Goal: Information Seeking & Learning: Learn about a topic

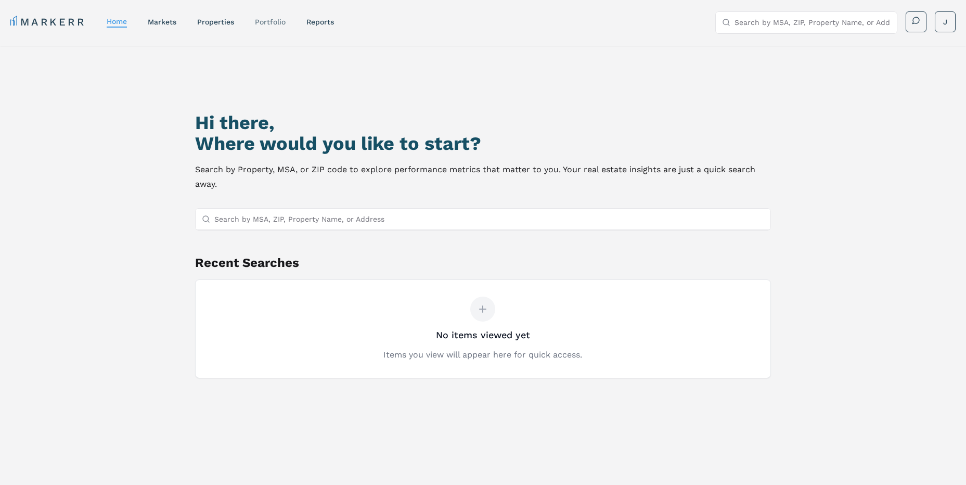
click at [279, 27] on div "Portfolio" at bounding box center [270, 22] width 31 height 10
click at [278, 24] on link "Portfolio" at bounding box center [270, 22] width 31 height 8
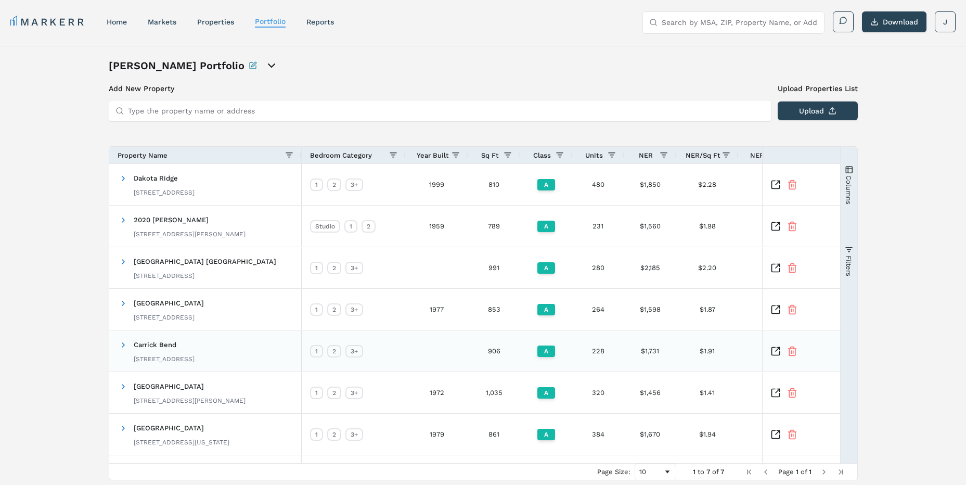
scroll to position [35, 0]
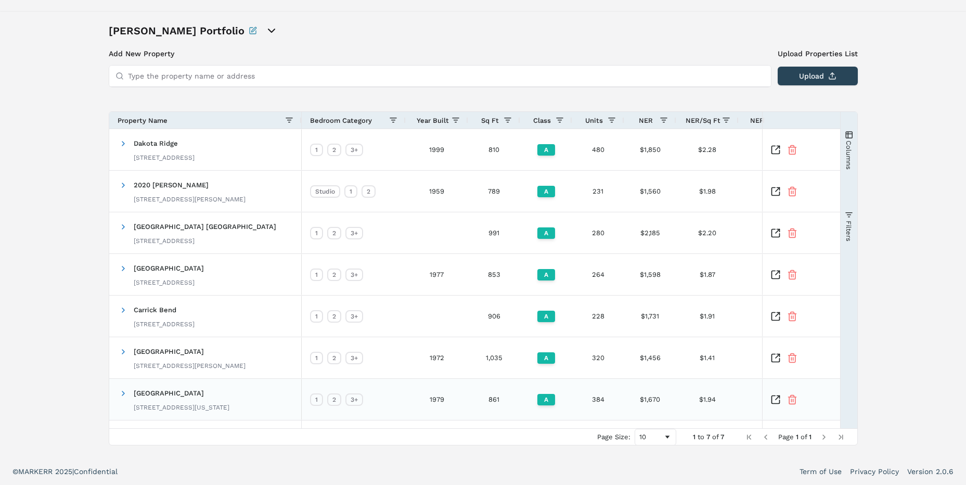
click at [779, 403] on icon "Inspect Comparable" at bounding box center [775, 399] width 8 height 8
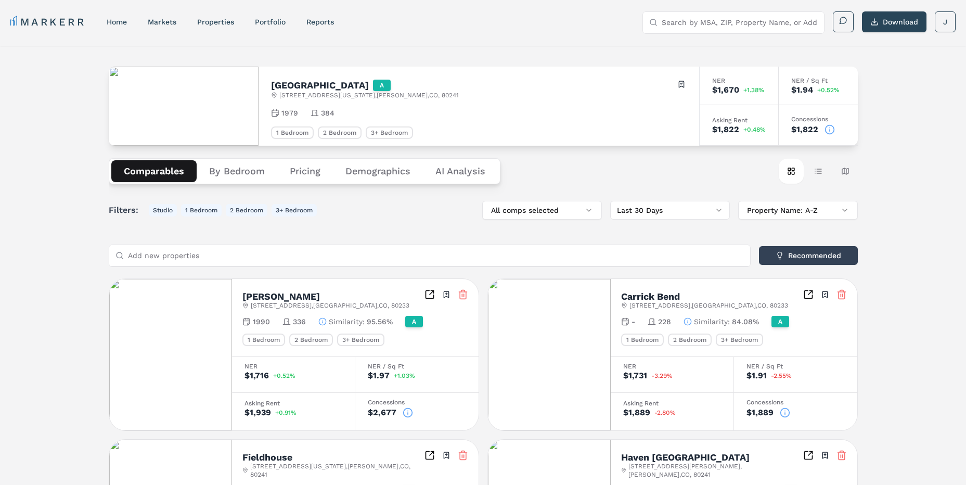
click at [571, 172] on div "Comparables By Bedroom Pricing Demographics AI Analysis Card view Table view Ma…" at bounding box center [483, 171] width 749 height 51
click at [904, 190] on div "Red Hawk Ranch A 12150 Washington Center Pkwy , Thornton , CO , 80241 Toggle po…" at bounding box center [483, 494] width 966 height 896
click at [813, 178] on button "Table view" at bounding box center [818, 171] width 25 height 25
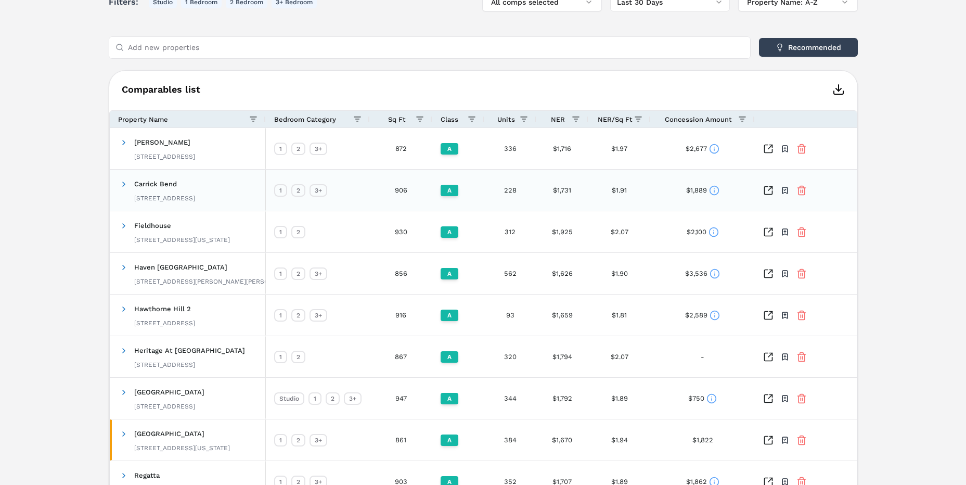
scroll to position [299, 0]
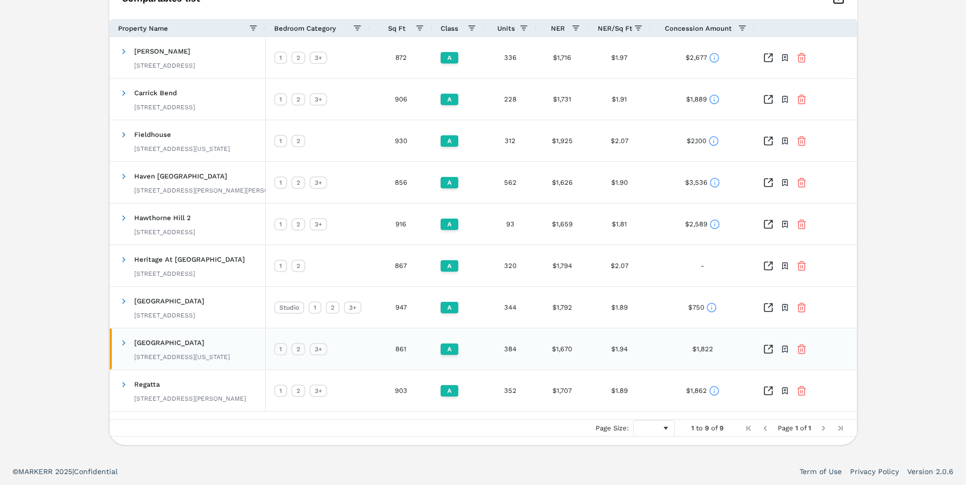
click at [769, 351] on icon "Inspect Comparables" at bounding box center [768, 349] width 10 height 10
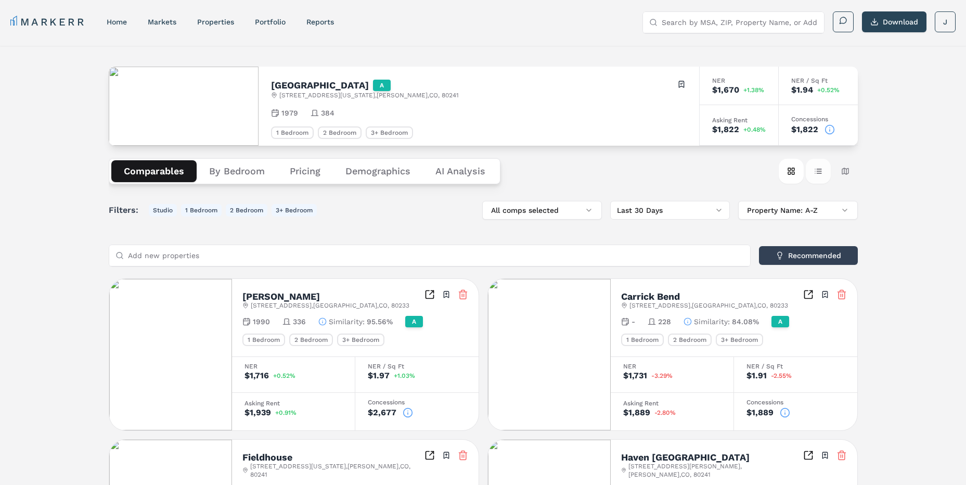
click at [823, 178] on button "Table view" at bounding box center [818, 171] width 25 height 25
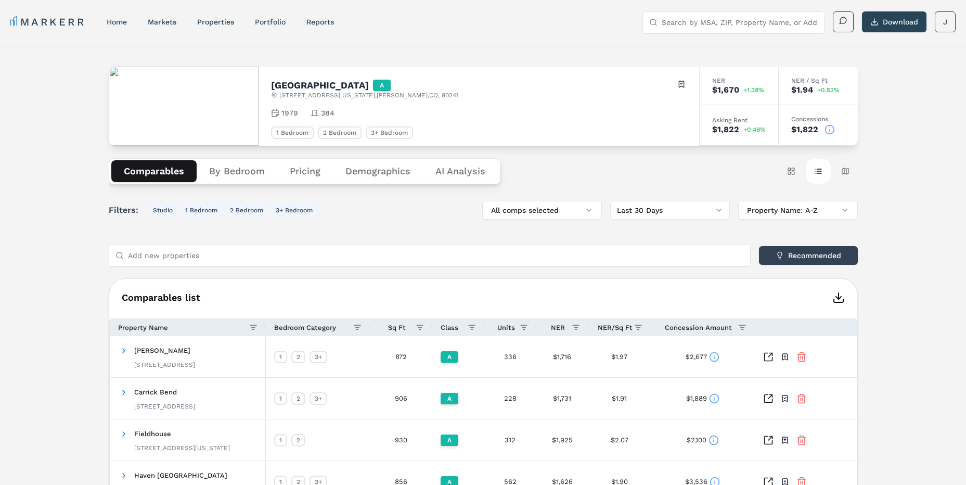
click at [925, 167] on div "Red Hawk Ranch A 12150 Washington Center Pkwy , Thornton , CO , 80241 Toggle po…" at bounding box center [483, 401] width 966 height 711
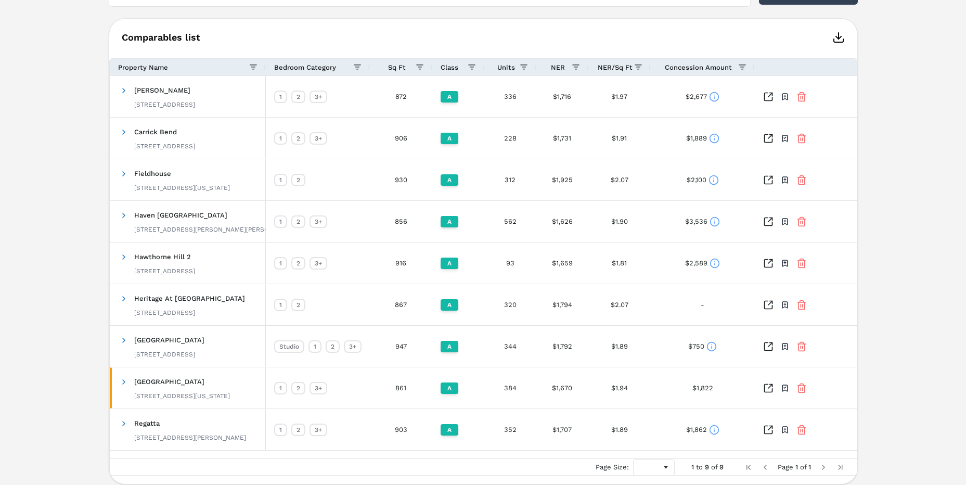
scroll to position [299, 0]
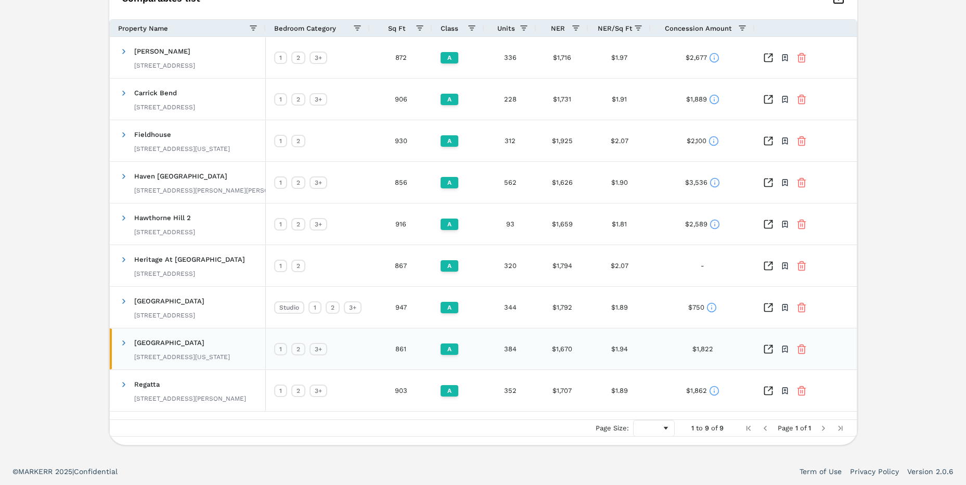
click at [766, 353] on icon "Inspect Comparables" at bounding box center [768, 349] width 8 height 8
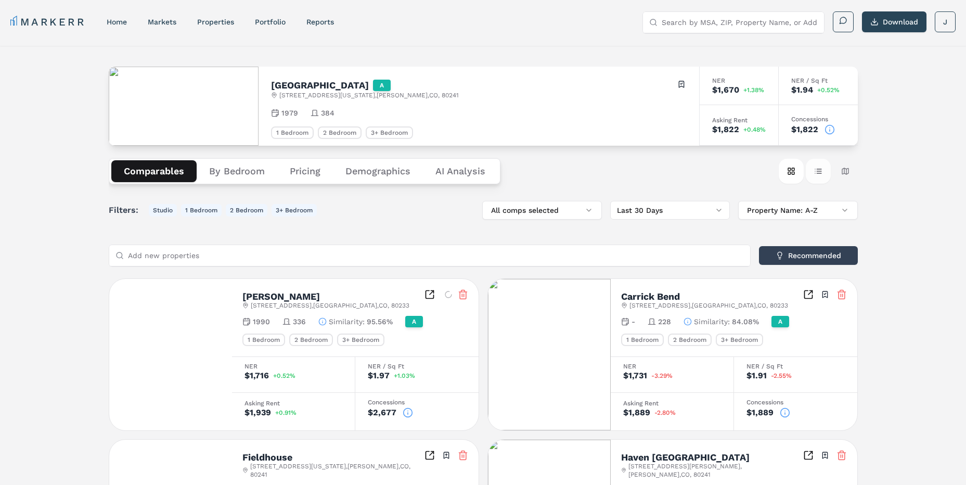
click at [828, 171] on button "Table view" at bounding box center [818, 171] width 25 height 25
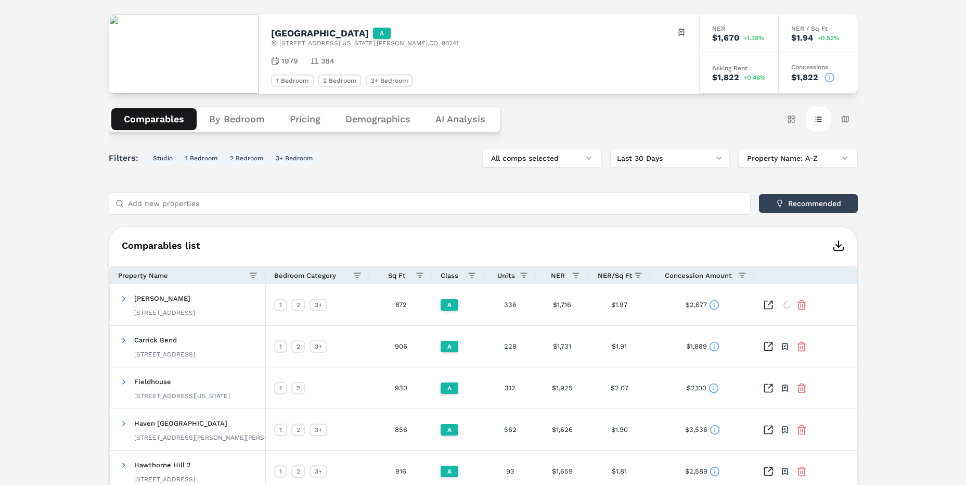
scroll to position [156, 0]
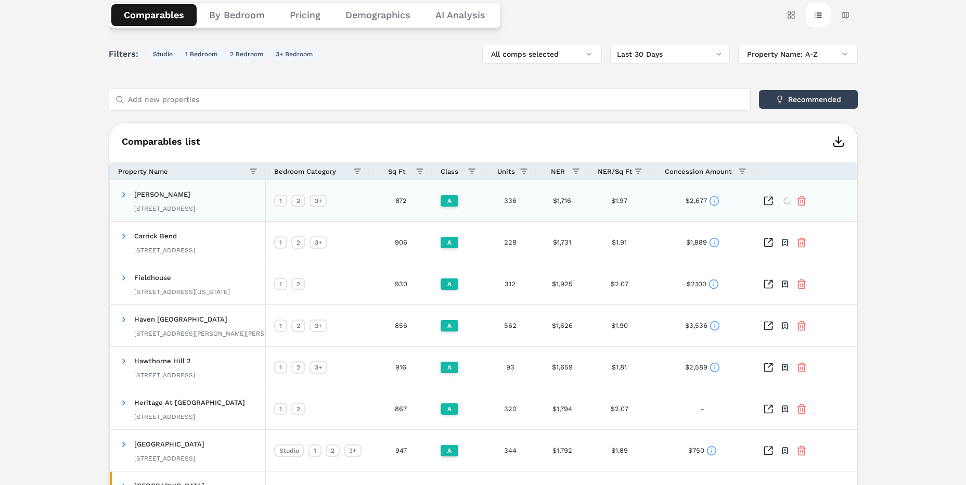
click at [704, 173] on span "Concession Amount" at bounding box center [698, 171] width 67 height 8
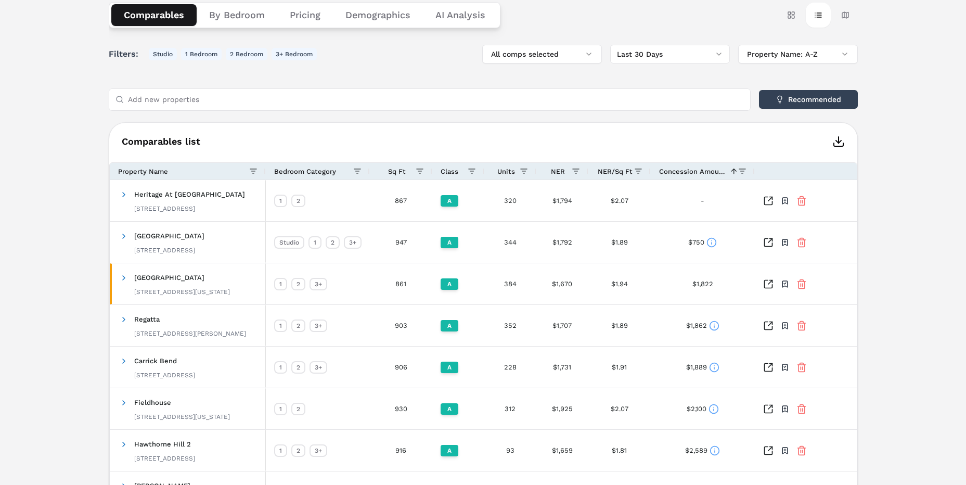
click at [704, 173] on span "Concession Amount" at bounding box center [692, 171] width 67 height 8
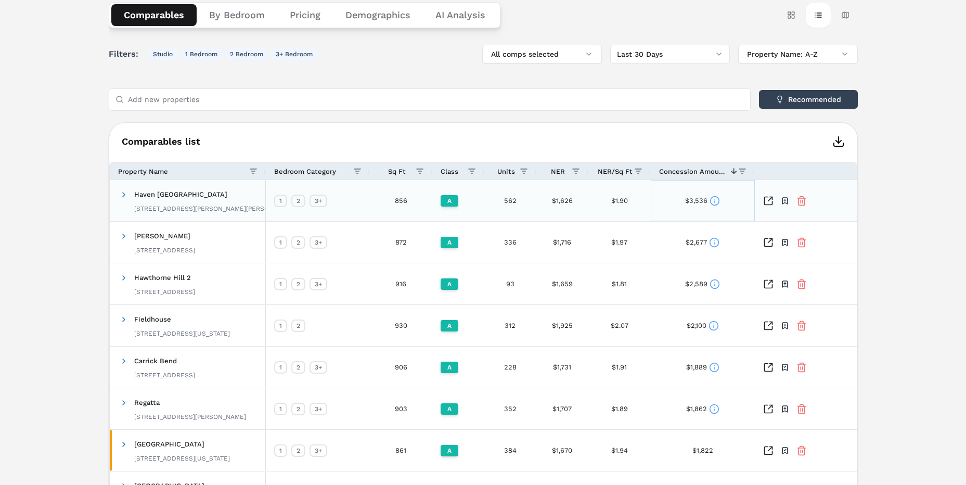
click at [722, 204] on div "$3,536" at bounding box center [703, 200] width 104 height 41
click at [716, 204] on icon at bounding box center [714, 201] width 10 height 10
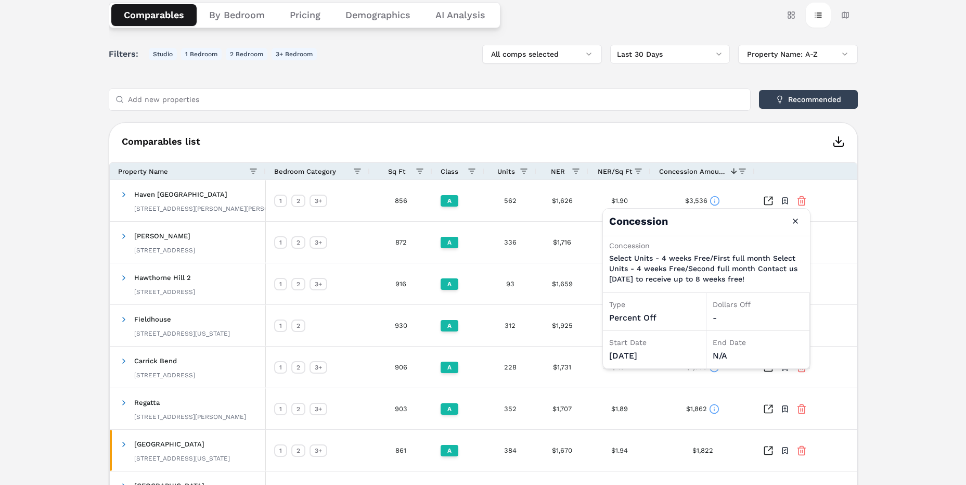
click at [680, 172] on span "Concession Amount" at bounding box center [692, 171] width 67 height 8
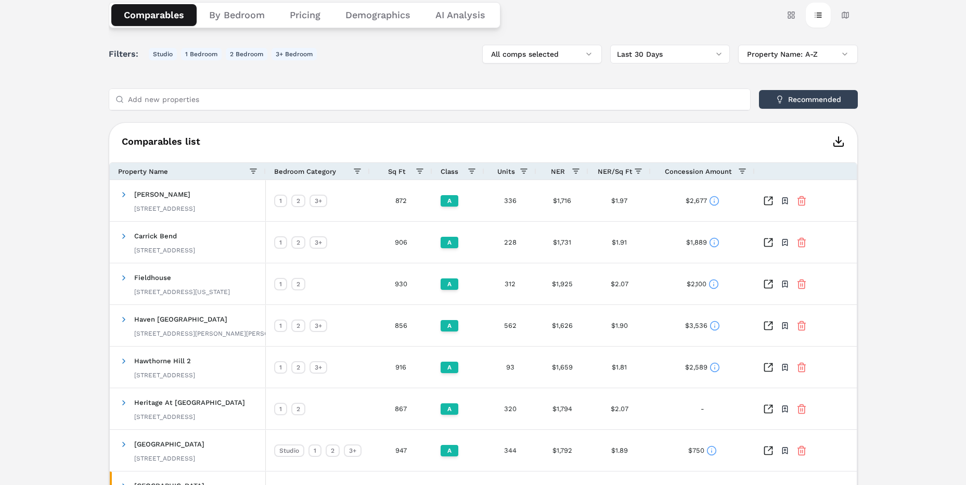
click at [719, 176] on div "Concession Amount" at bounding box center [698, 170] width 79 height 11
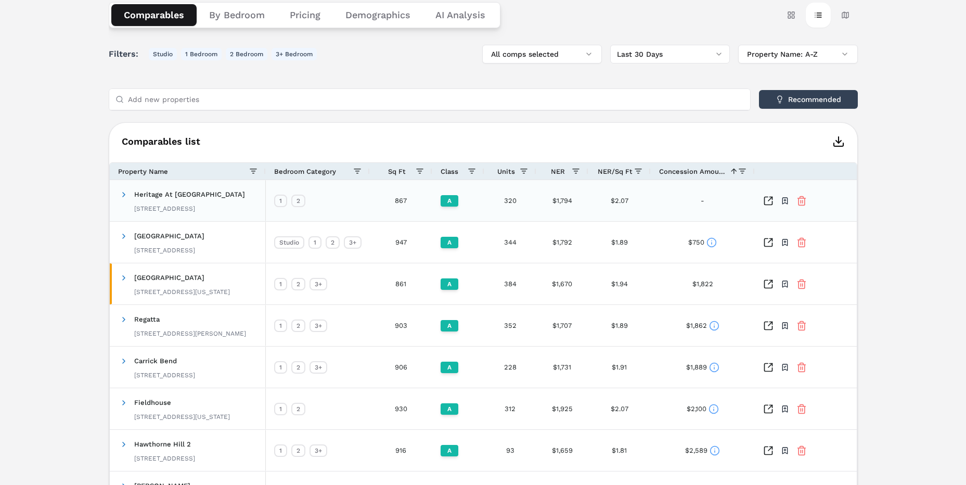
click at [716, 175] on span "Concession Amount" at bounding box center [692, 171] width 67 height 8
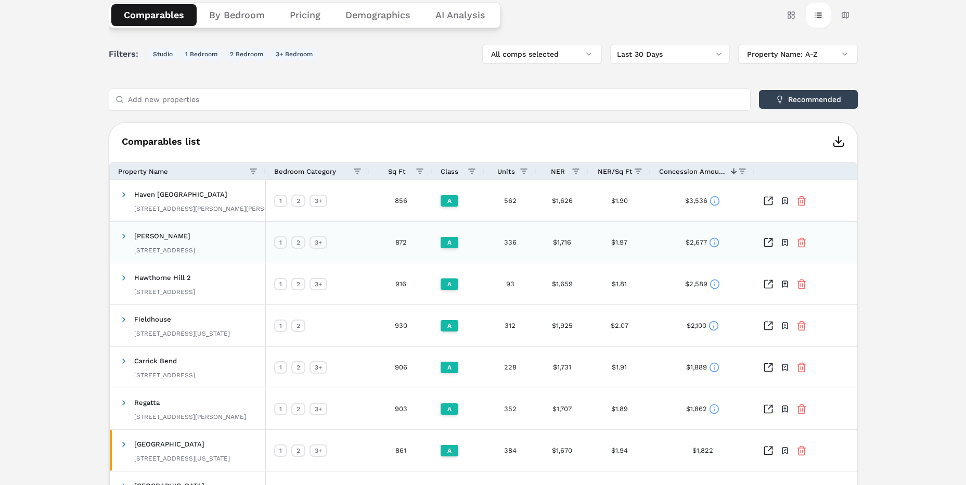
click at [711, 245] on circle at bounding box center [714, 242] width 9 height 9
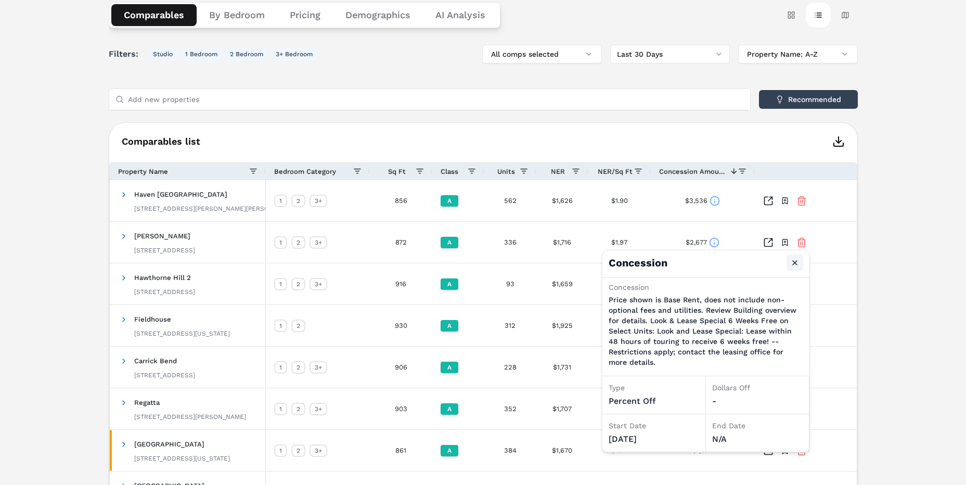
click at [794, 260] on button "Close" at bounding box center [794, 262] width 17 height 17
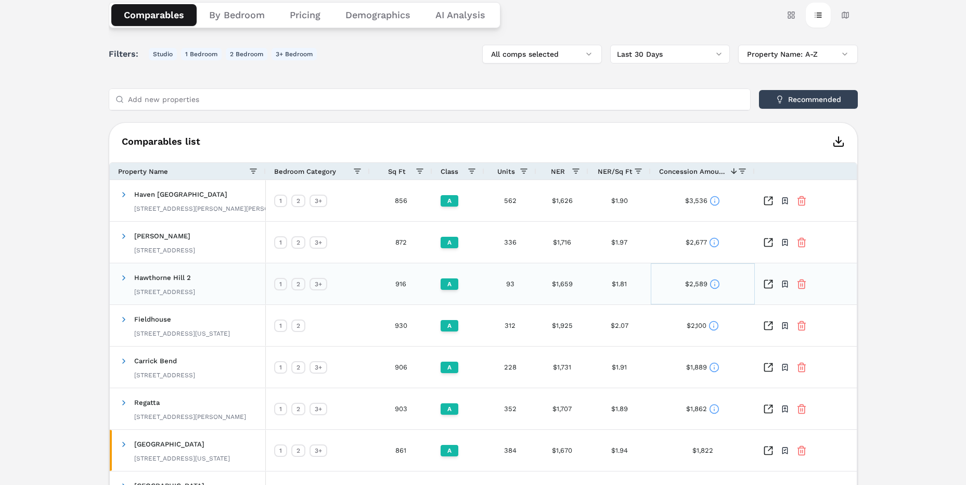
click at [720, 284] on div "$2,589" at bounding box center [703, 283] width 104 height 41
click at [718, 285] on icon at bounding box center [714, 284] width 10 height 10
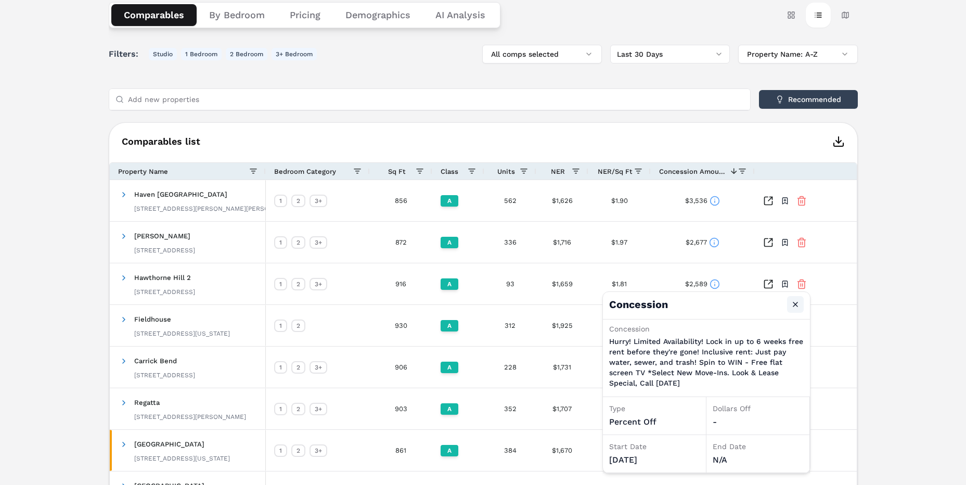
click at [796, 306] on button "Close" at bounding box center [795, 304] width 17 height 17
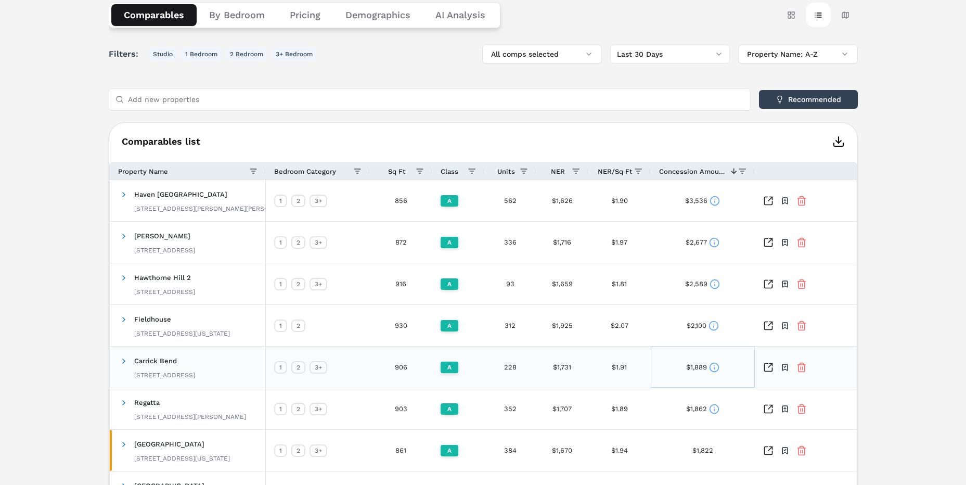
click at [722, 370] on div "$1,889" at bounding box center [703, 366] width 104 height 41
click at [717, 368] on icon at bounding box center [714, 367] width 10 height 10
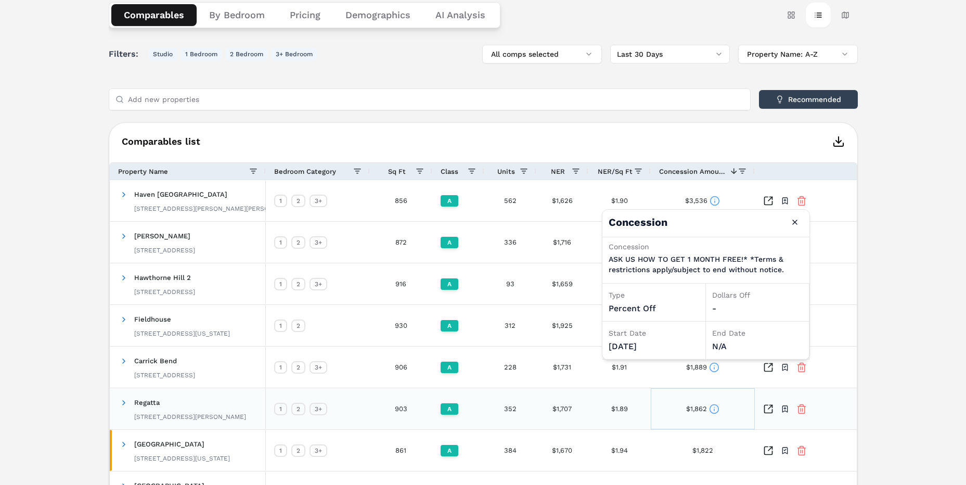
click at [712, 407] on icon at bounding box center [714, 409] width 10 height 10
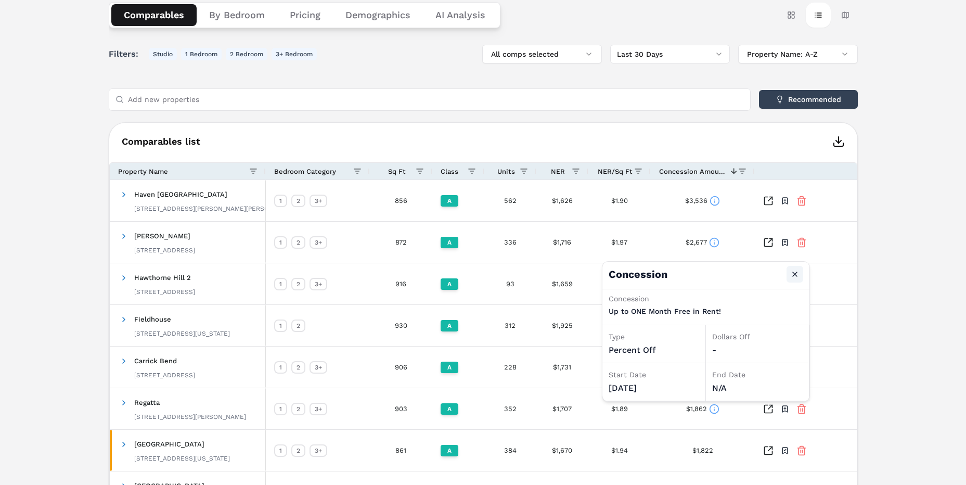
click at [795, 276] on button "Close" at bounding box center [794, 274] width 17 height 17
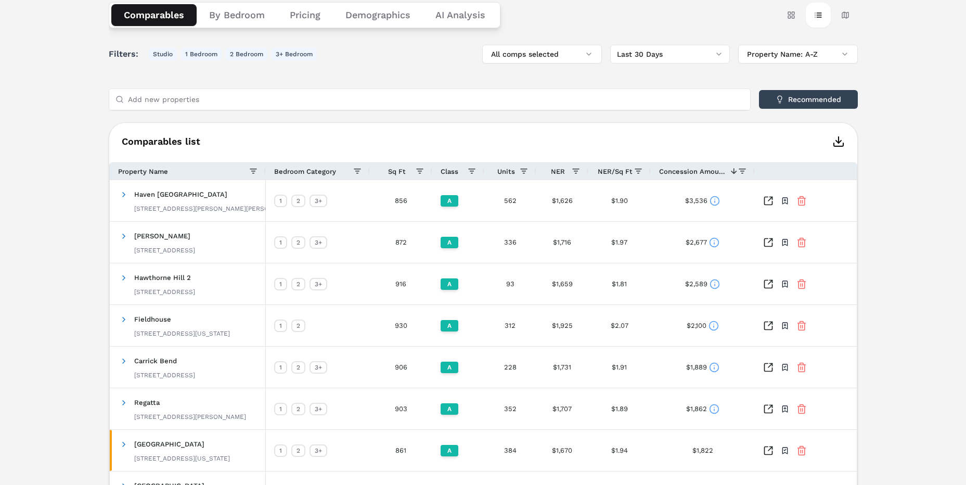
click at [510, 128] on div "Comparables list Press ENTER to sort. Press CTRL ENTER to open filter Drag here…" at bounding box center [483, 355] width 749 height 466
click at [536, 108] on input "Add new properties" at bounding box center [436, 99] width 616 height 21
click at [525, 117] on div "Filters: Studio 1 Bedroom 2 Bedroom 3+ Bedroom All comps selected Last 30 Days …" at bounding box center [483, 316] width 749 height 543
click at [502, 117] on div "Filters: Studio 1 Bedroom 2 Bedroom 3+ Bedroom All comps selected Last 30 Days …" at bounding box center [483, 316] width 749 height 543
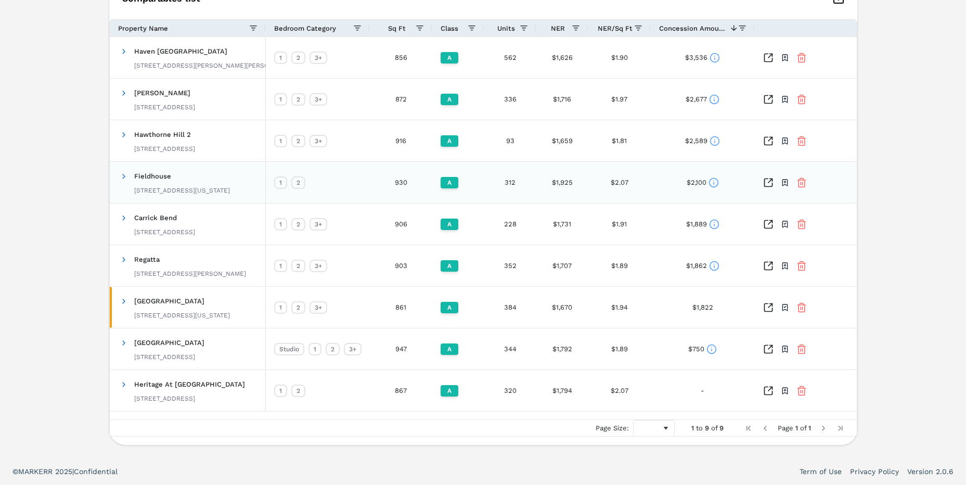
scroll to position [91, 0]
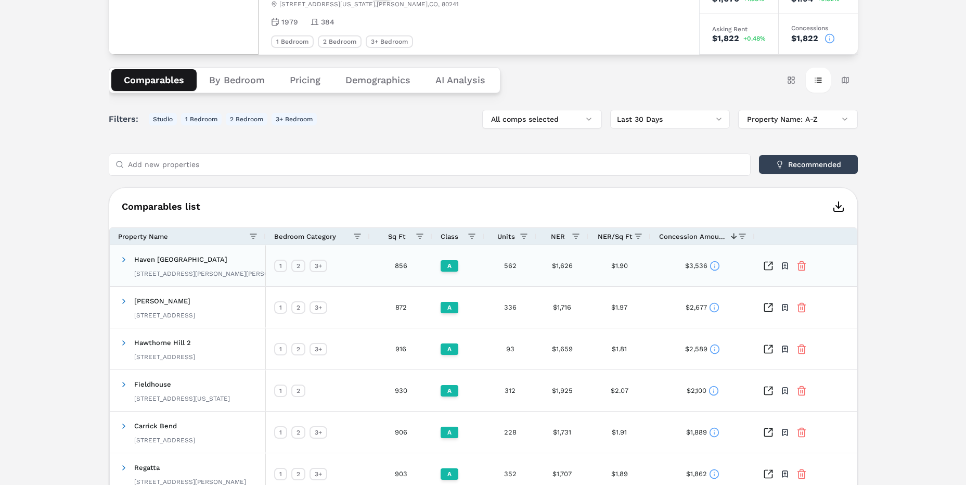
click at [712, 264] on icon at bounding box center [714, 266] width 10 height 10
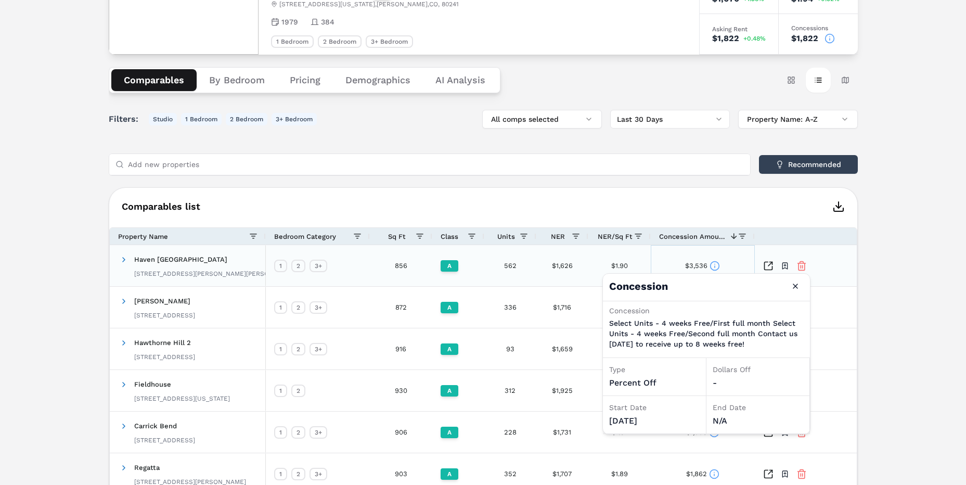
click at [682, 257] on div "$3,536" at bounding box center [703, 265] width 104 height 41
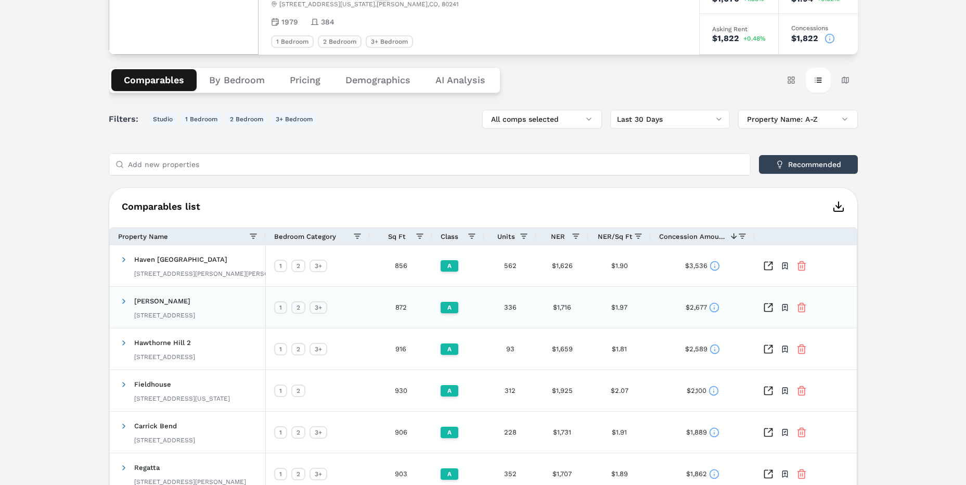
click at [706, 305] on div "$2,677" at bounding box center [702, 307] width 34 height 20
click at [712, 307] on icon at bounding box center [714, 307] width 10 height 10
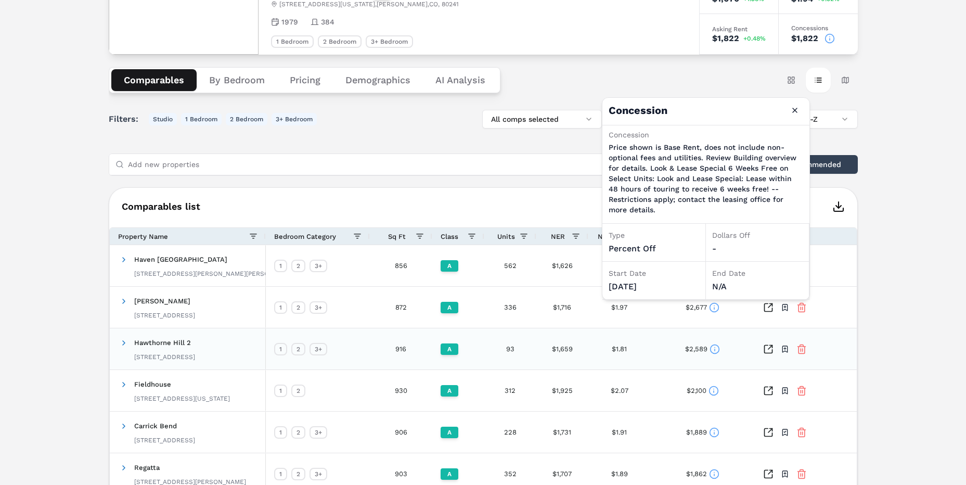
click at [712, 351] on icon at bounding box center [714, 349] width 10 height 10
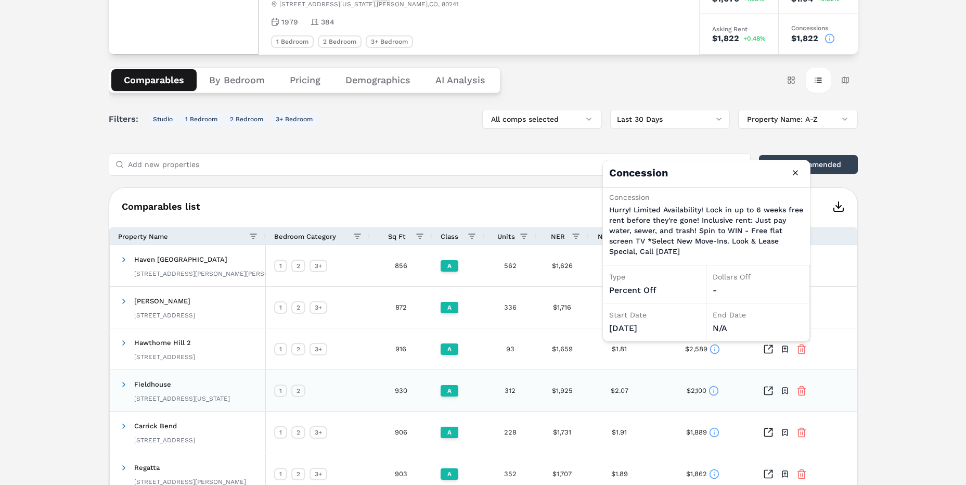
click at [709, 391] on circle at bounding box center [713, 390] width 9 height 9
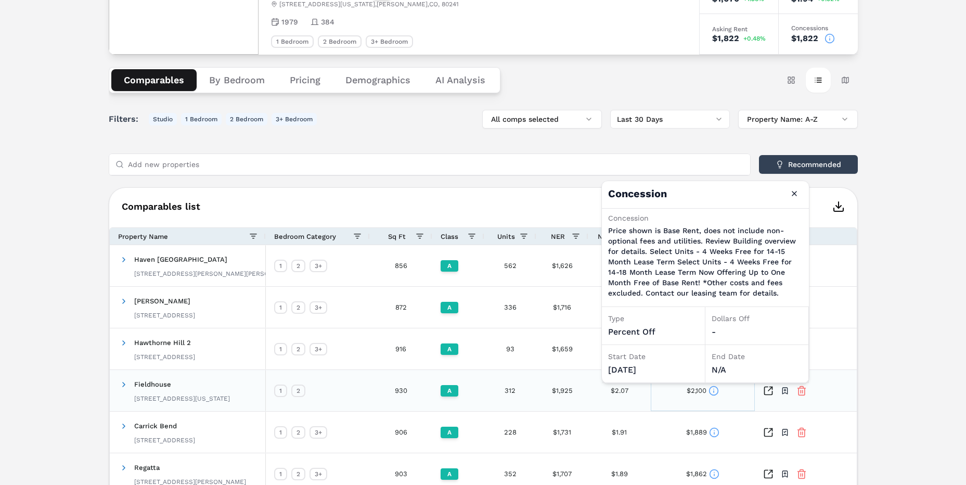
click at [710, 394] on icon at bounding box center [713, 390] width 10 height 10
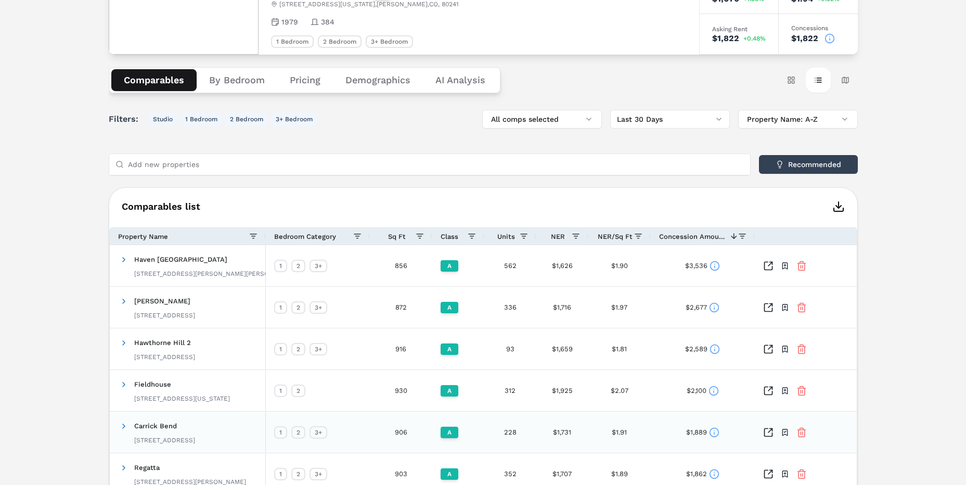
click at [709, 431] on icon at bounding box center [714, 432] width 10 height 10
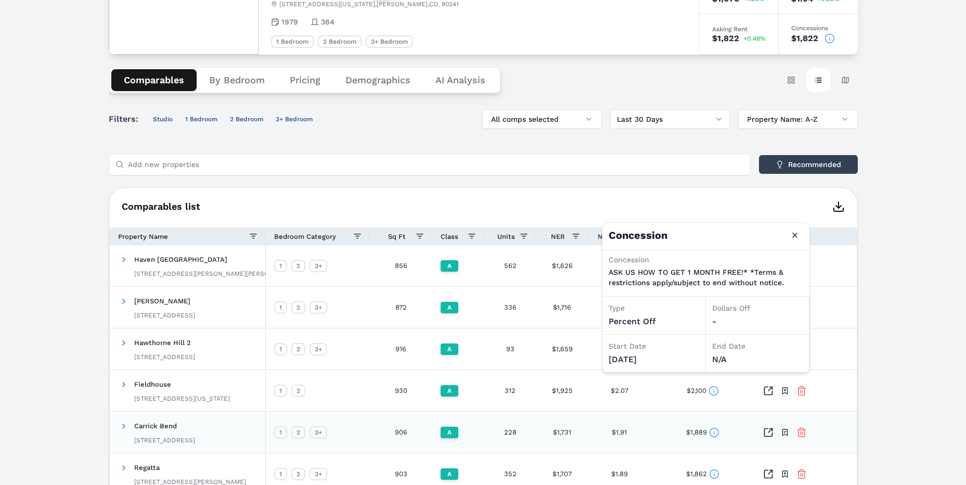
scroll to position [143, 0]
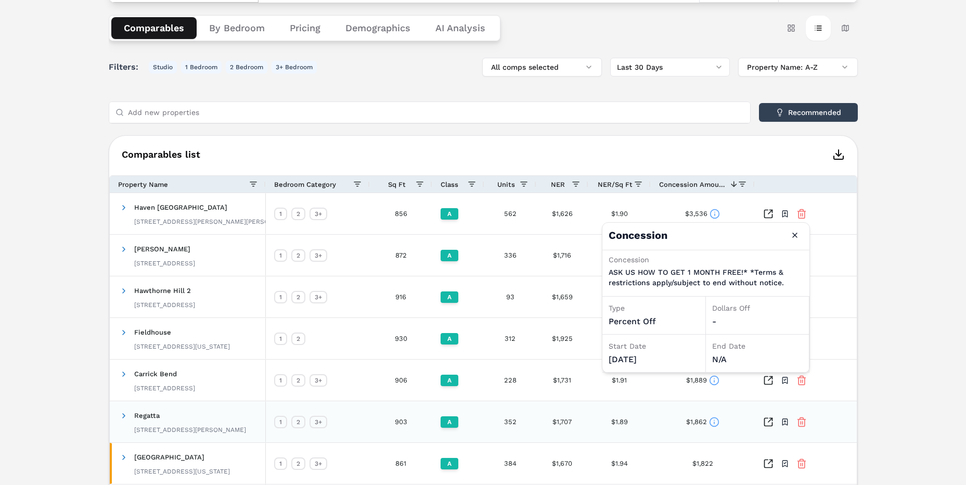
click at [708, 420] on div "$1,862" at bounding box center [702, 421] width 33 height 20
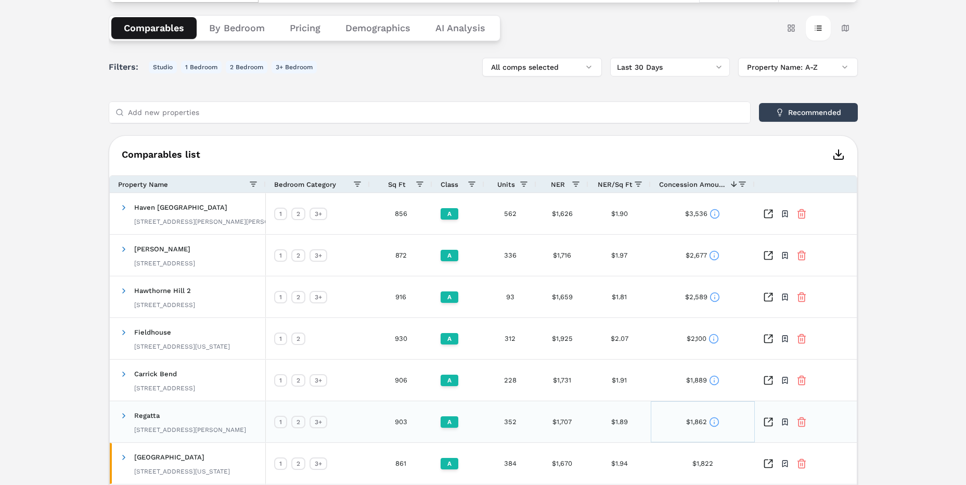
click at [709, 420] on icon at bounding box center [714, 422] width 10 height 10
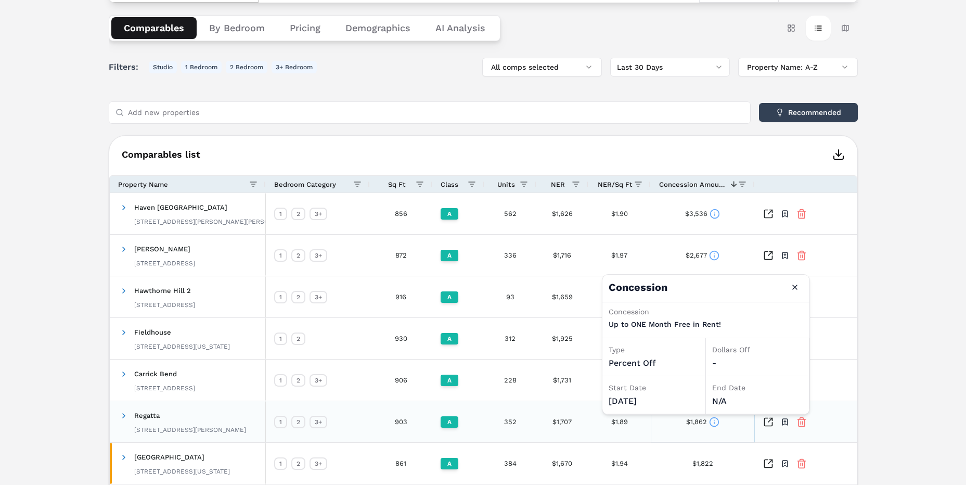
click at [656, 431] on div "$1,862" at bounding box center [703, 421] width 104 height 41
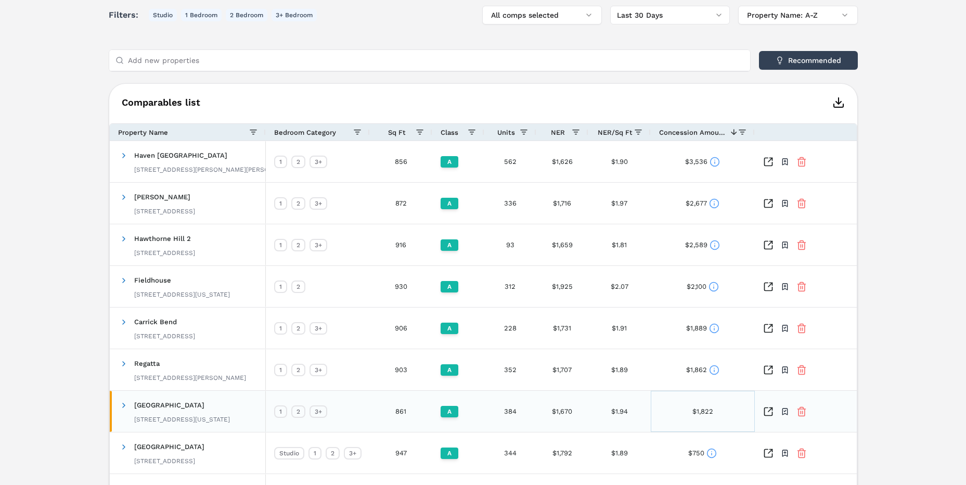
click at [688, 408] on div "$1,822" at bounding box center [703, 411] width 104 height 41
click at [706, 408] on div "$1,822" at bounding box center [702, 411] width 21 height 20
click at [710, 408] on div "$1,822" at bounding box center [702, 411] width 21 height 20
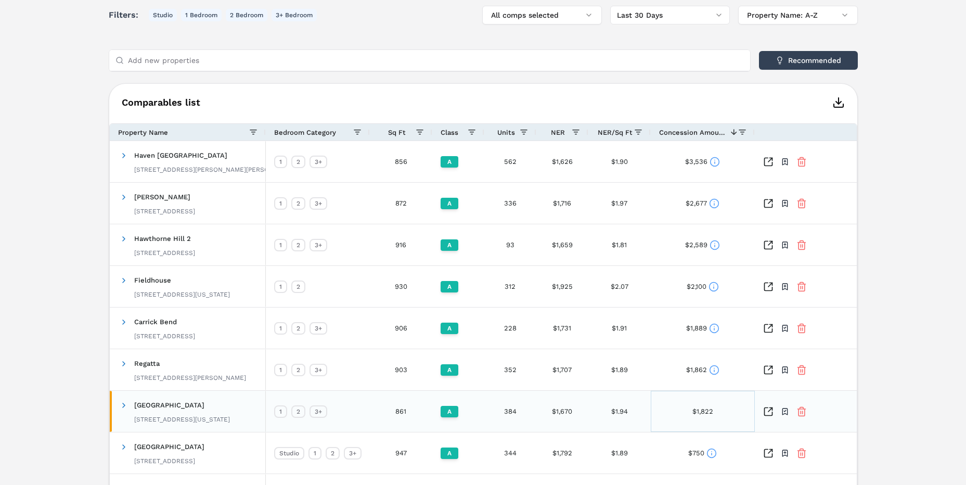
click at [710, 408] on div "$1,822" at bounding box center [702, 411] width 21 height 20
click at [709, 411] on div "$1,822" at bounding box center [702, 411] width 21 height 20
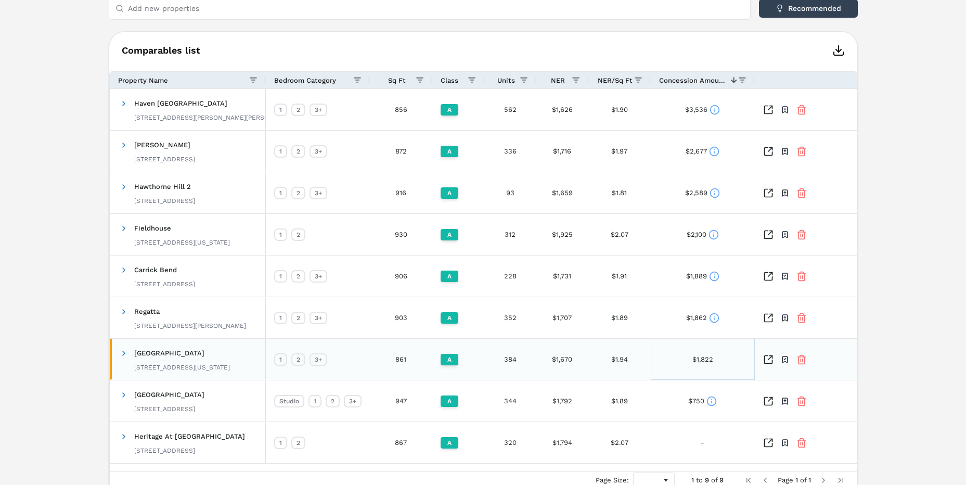
click at [703, 357] on div "$1,822" at bounding box center [702, 359] width 21 height 20
